Goal: Task Accomplishment & Management: Manage account settings

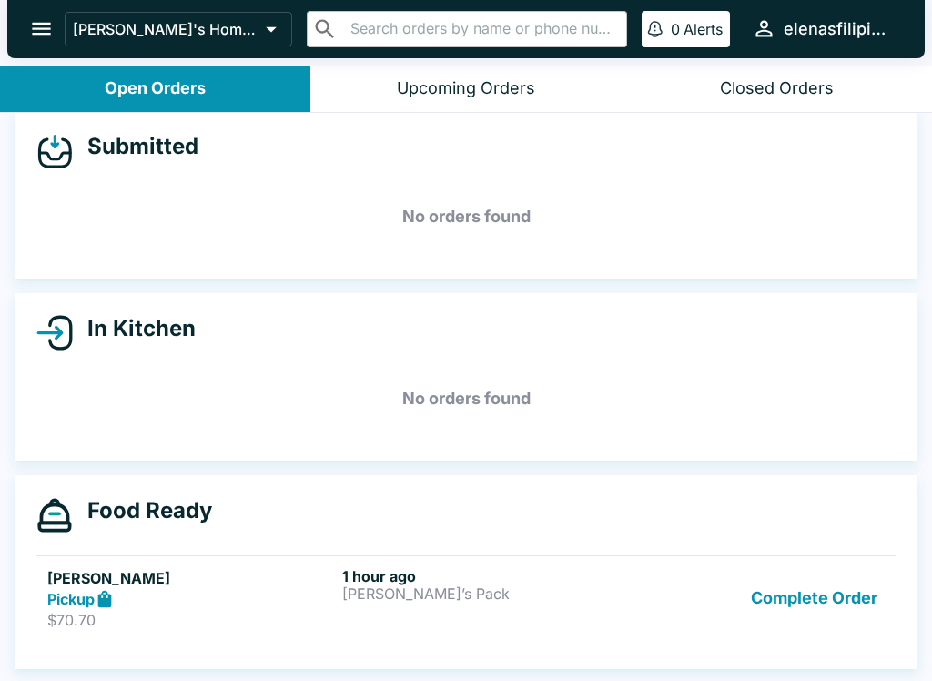
scroll to position [16, 0]
click at [799, 601] on button "Complete Order" at bounding box center [814, 598] width 141 height 63
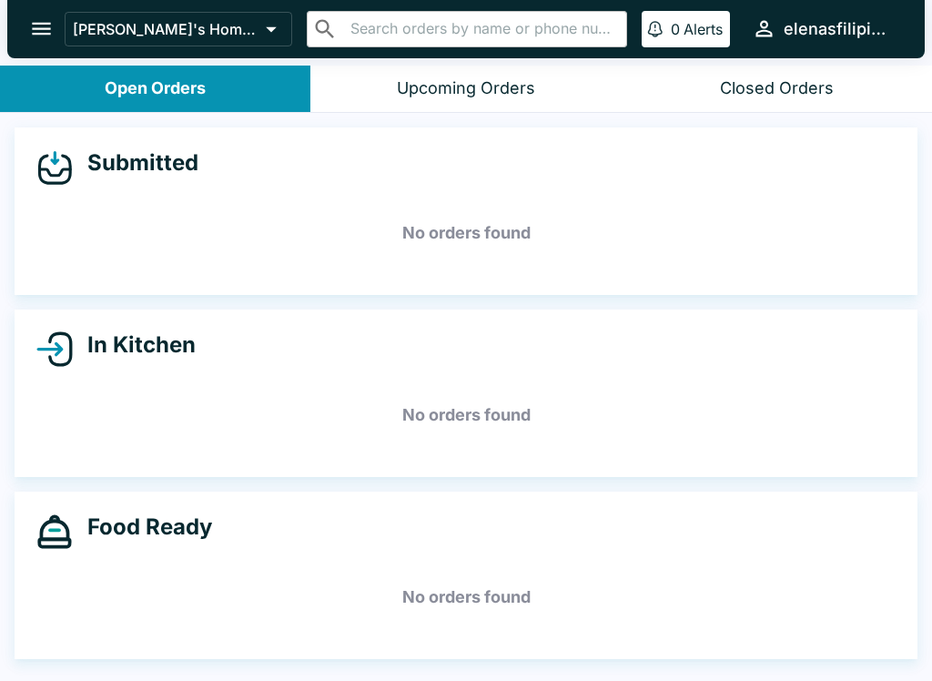
scroll to position [0, 0]
click at [33, 25] on icon "open drawer" at bounding box center [41, 28] width 25 height 25
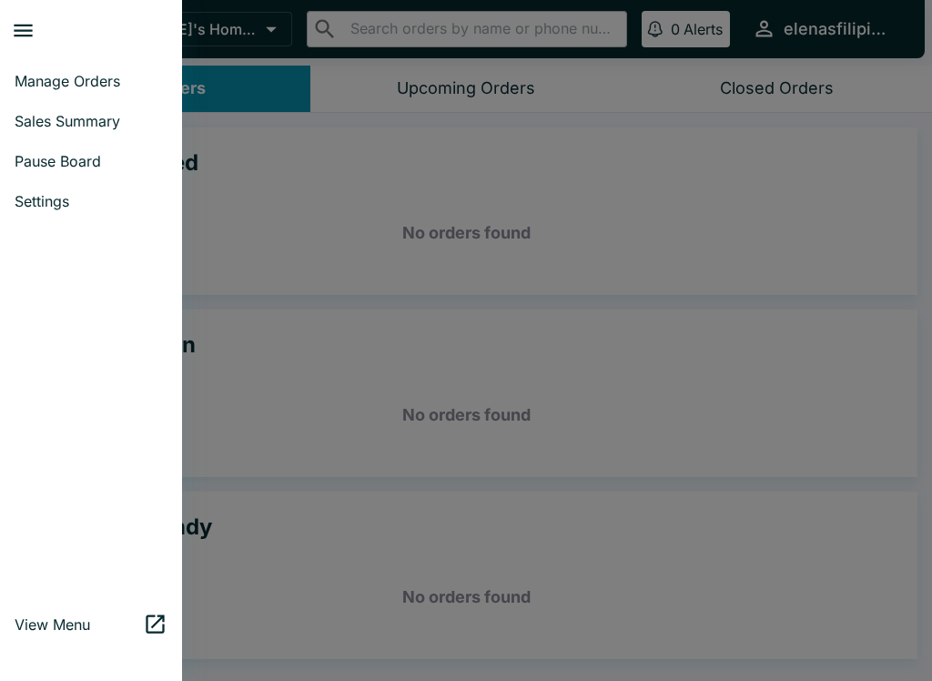
click at [42, 138] on link "Sales Summary" at bounding box center [91, 121] width 182 height 40
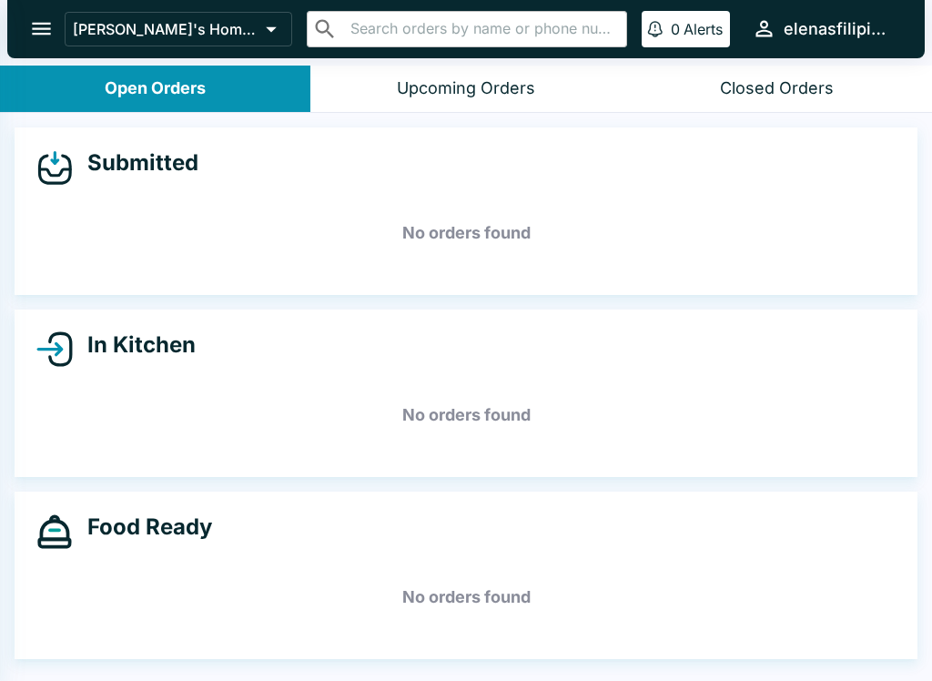
select select "03:00"
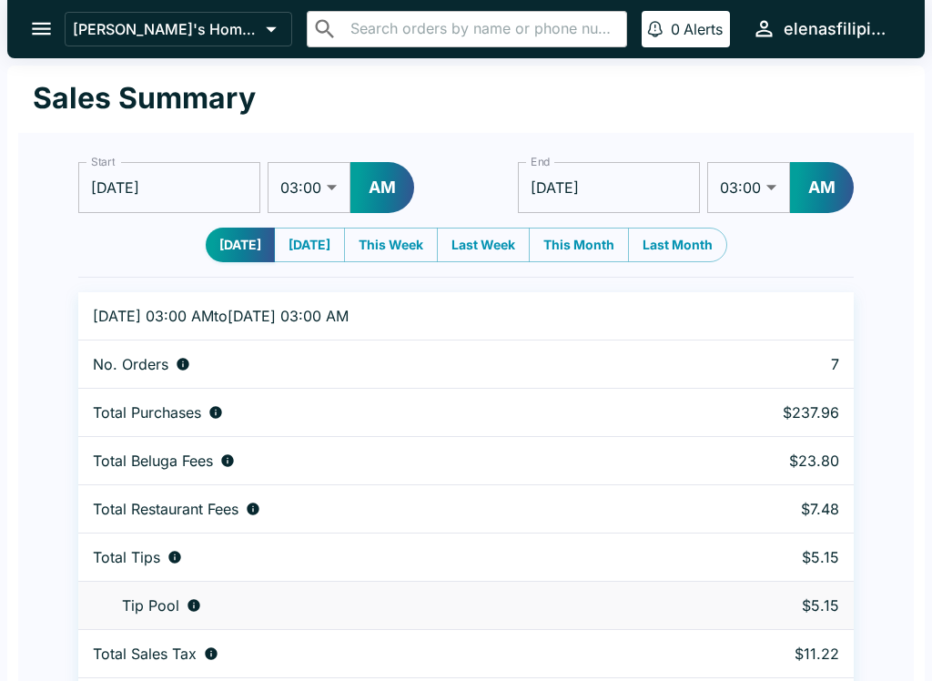
click at [59, 26] on button "open drawer" at bounding box center [41, 28] width 46 height 46
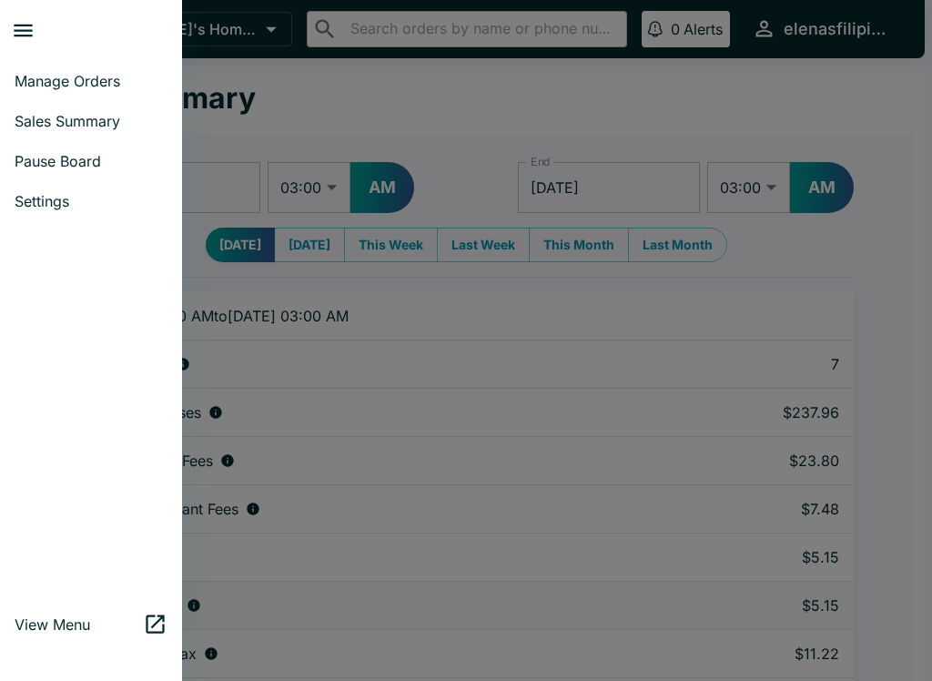
click at [79, 80] on span "Manage Orders" at bounding box center [91, 81] width 153 height 18
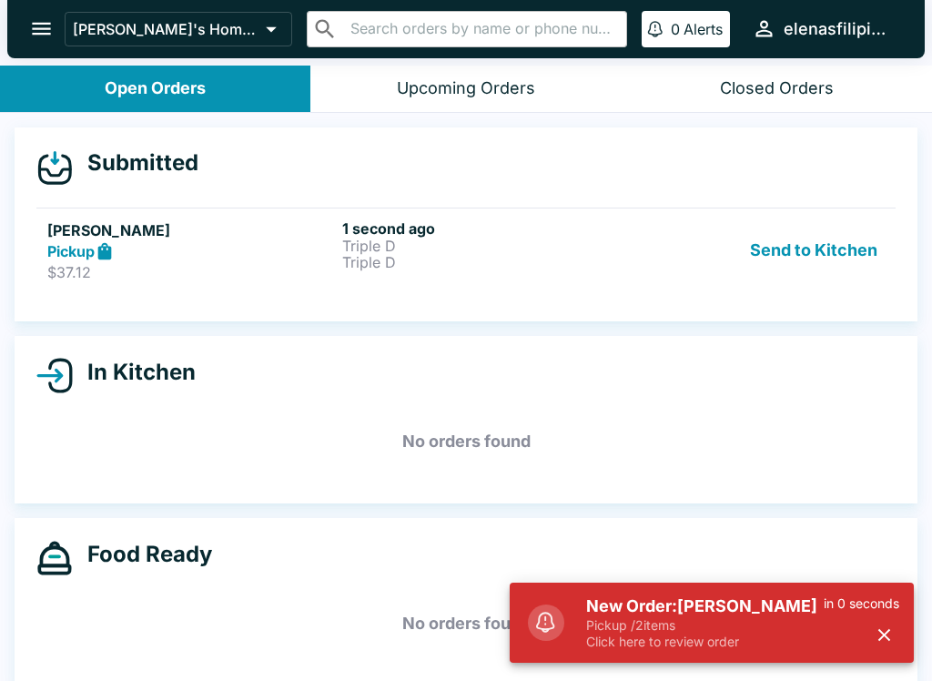
click at [608, 257] on p "Triple D" at bounding box center [486, 262] width 288 height 16
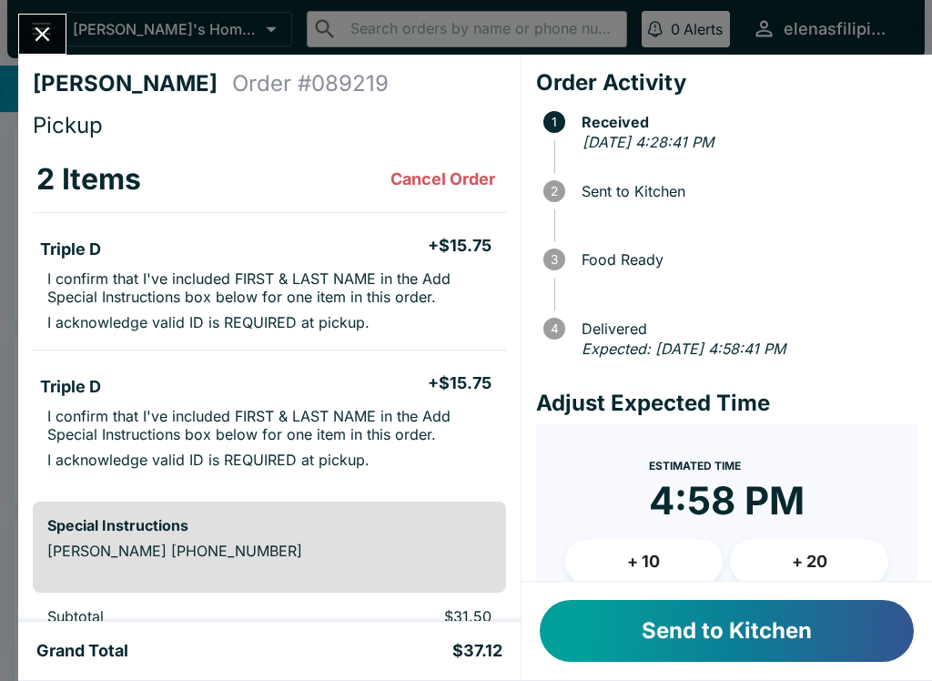
click at [734, 606] on button "Send to Kitchen" at bounding box center [727, 631] width 374 height 62
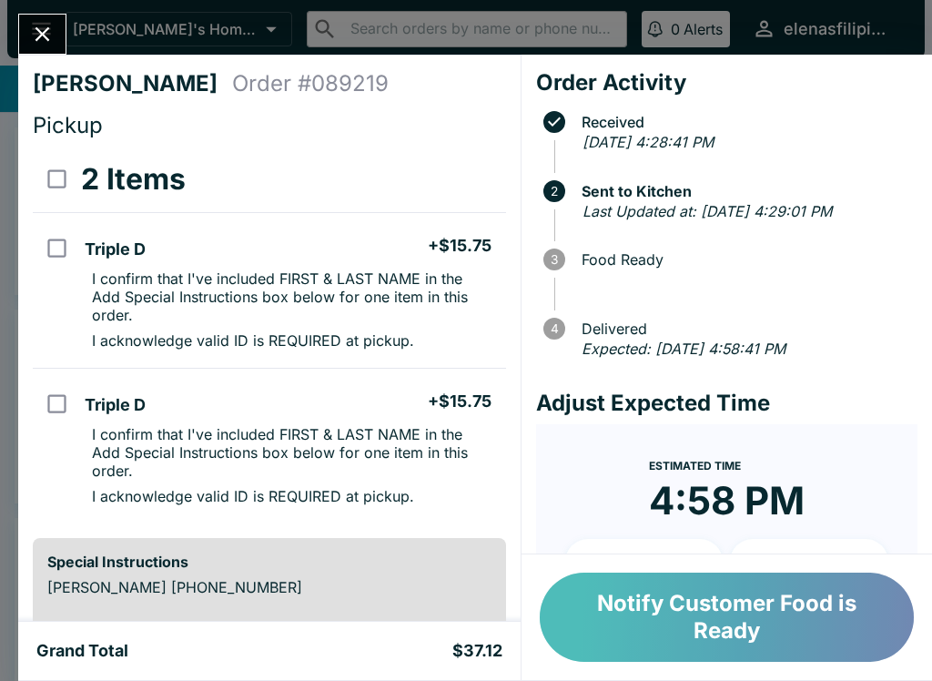
click at [604, 596] on button "Notify Customer Food is Ready" at bounding box center [727, 617] width 374 height 89
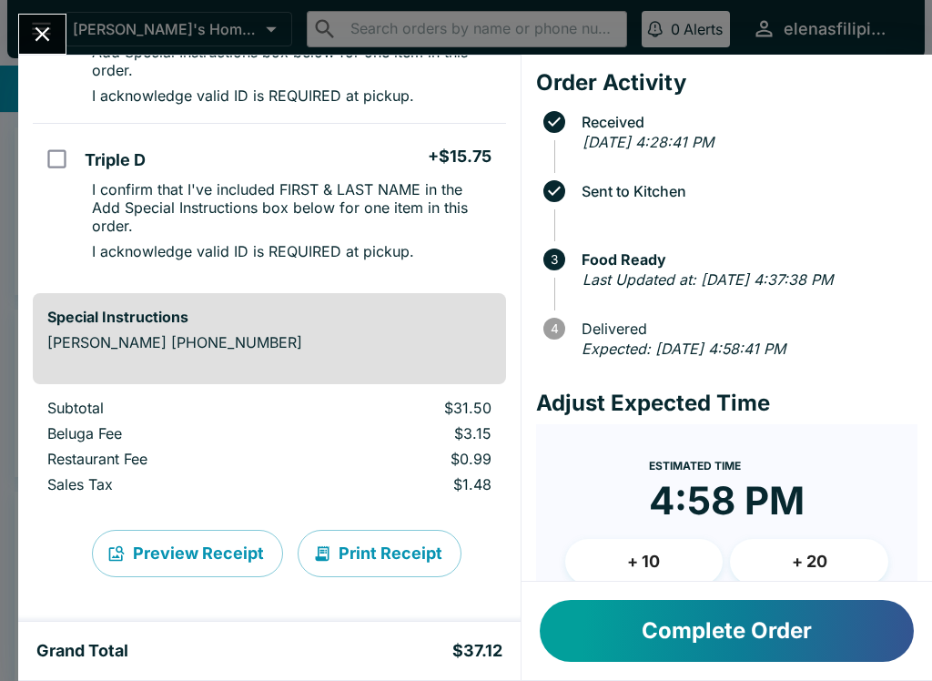
scroll to position [245, 0]
click at [52, 23] on icon "Close" at bounding box center [42, 34] width 25 height 25
